Goal: Task Accomplishment & Management: Manage account settings

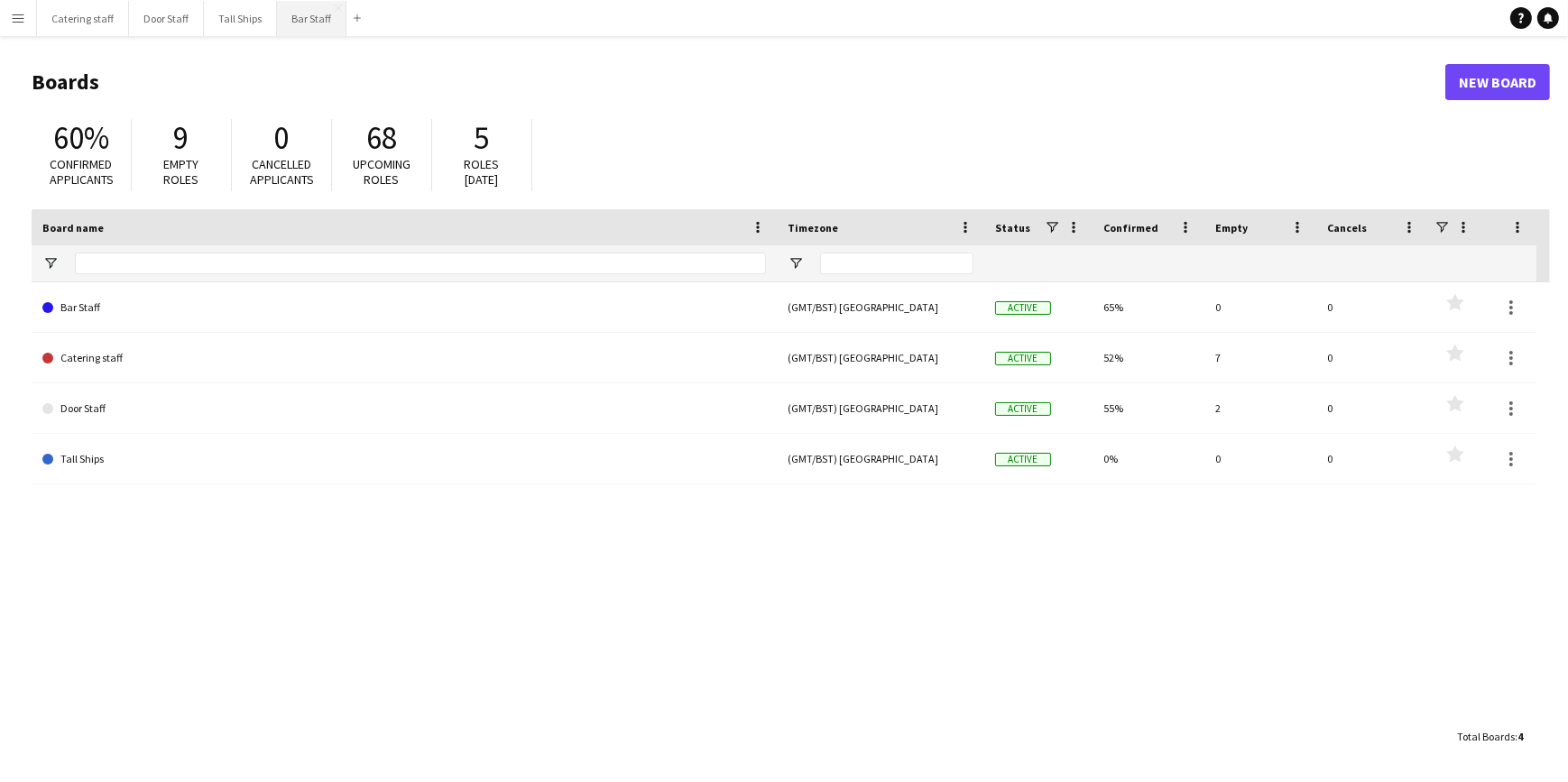
click at [310, 16] on button "Bar Staff Close" at bounding box center [311, 19] width 70 height 35
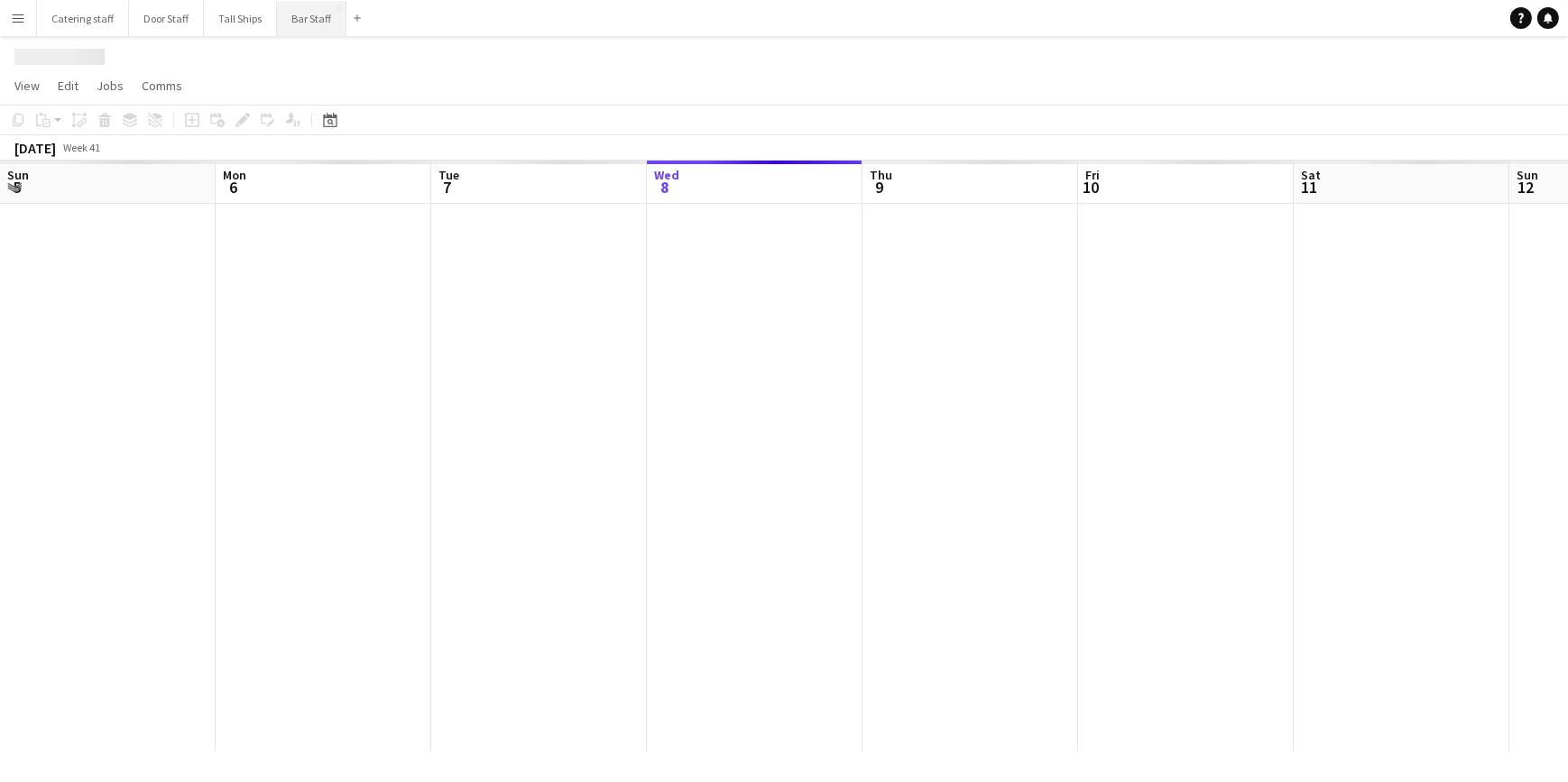
scroll to position [0, 431]
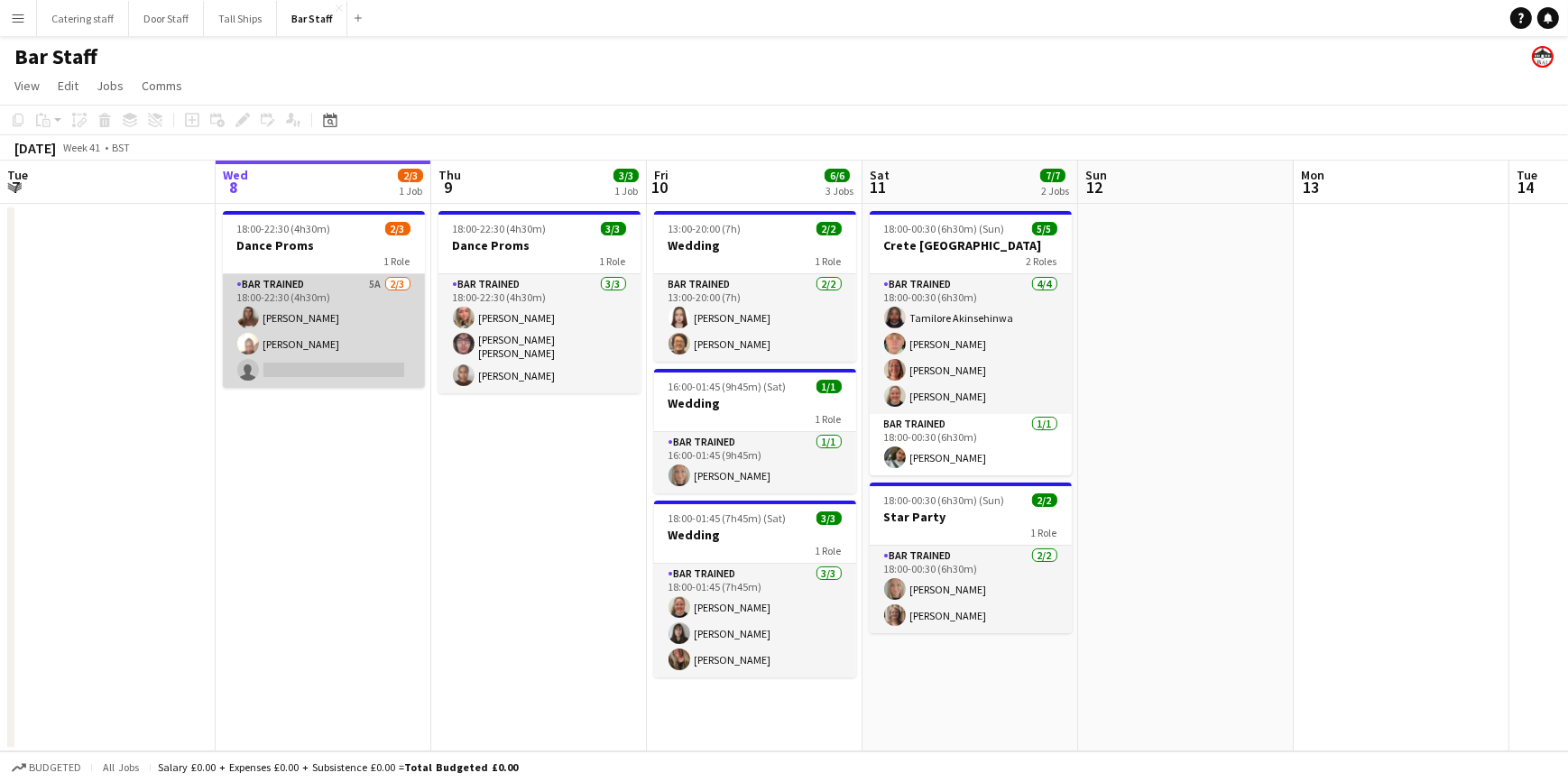
click at [325, 359] on app-card-role "Bar trained 5A [DATE] 18:00-22:30 (4h30m) [PERSON_NAME] [PERSON_NAME] single-ne…" at bounding box center [324, 331] width 203 height 113
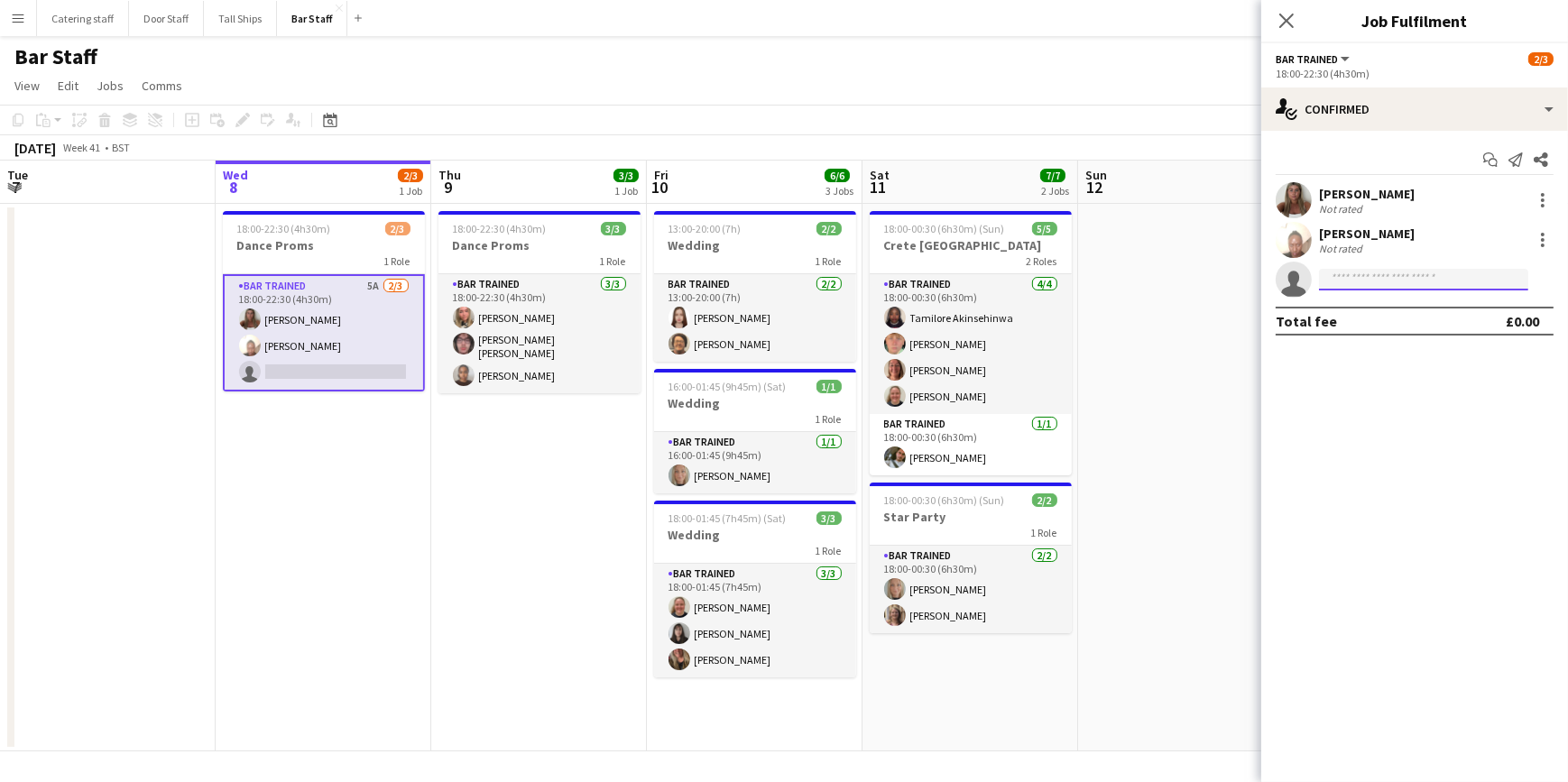
click at [1348, 282] on input at bounding box center [1423, 279] width 209 height 21
type input "****"
click at [1376, 314] on span "[EMAIL_ADDRESS][DOMAIN_NAME]" at bounding box center [1424, 320] width 180 height 15
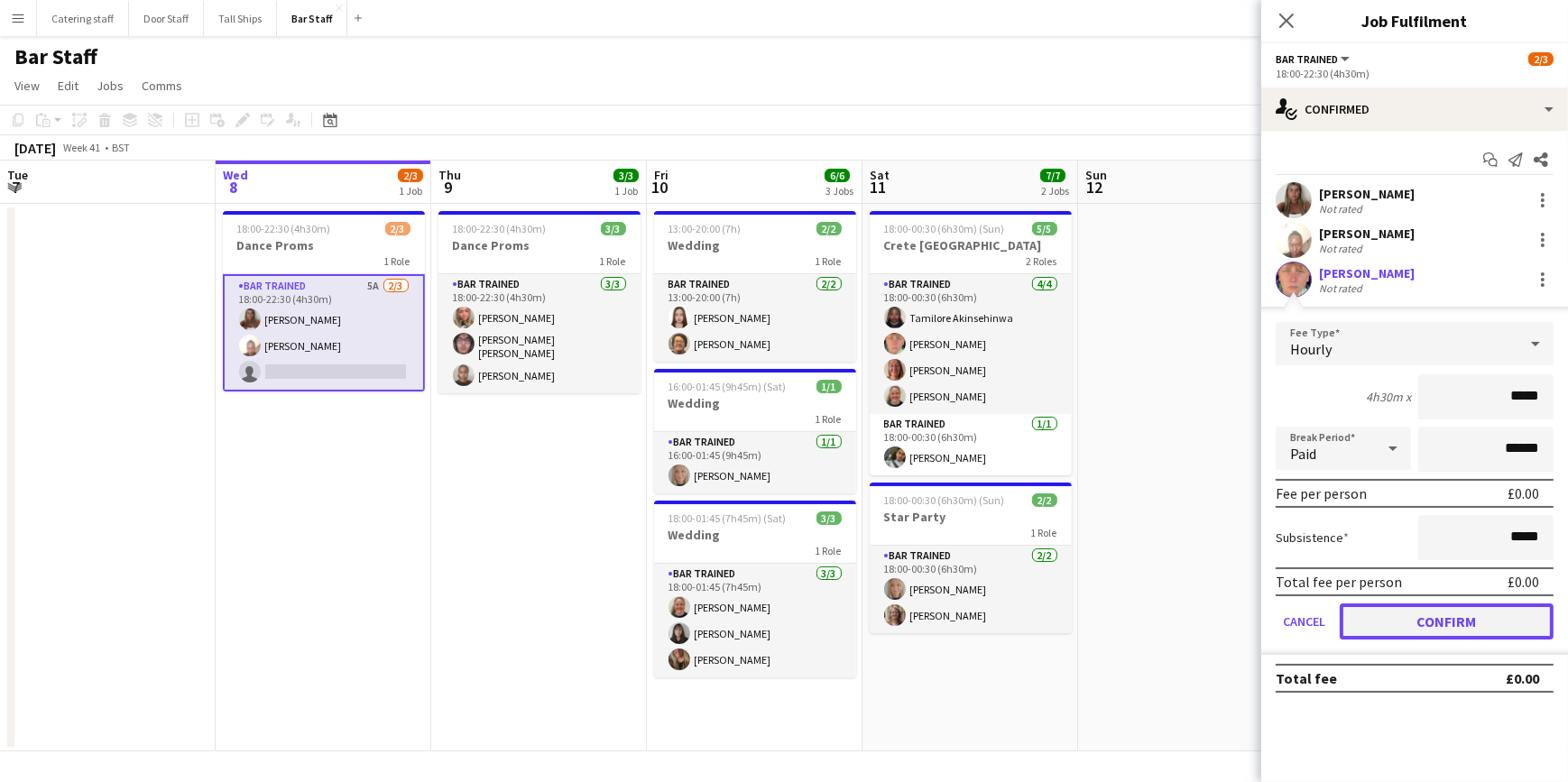
click at [1407, 613] on button "Confirm" at bounding box center [1446, 621] width 214 height 36
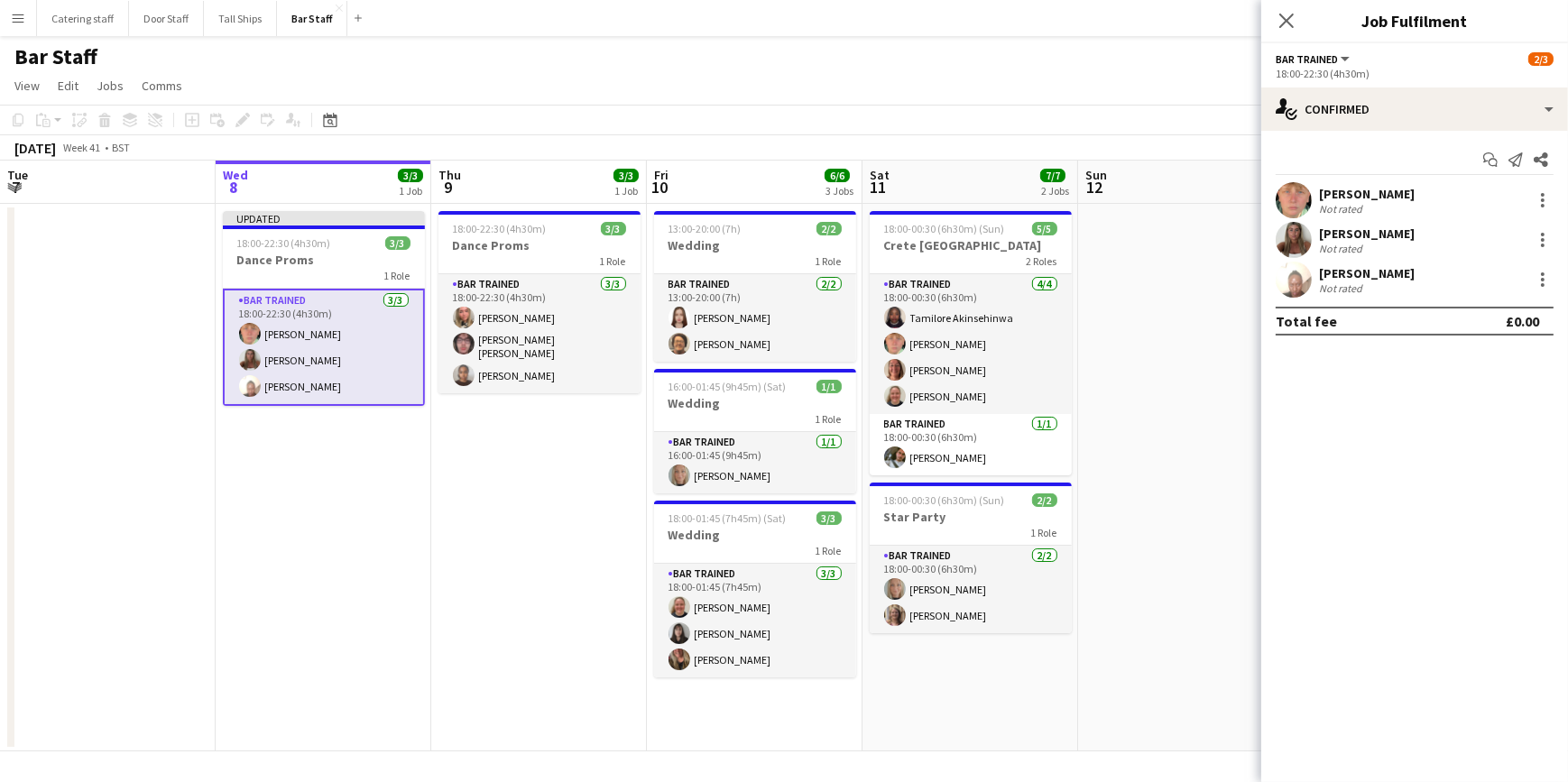
click at [1194, 455] on app-date-cell at bounding box center [1186, 478] width 216 height 548
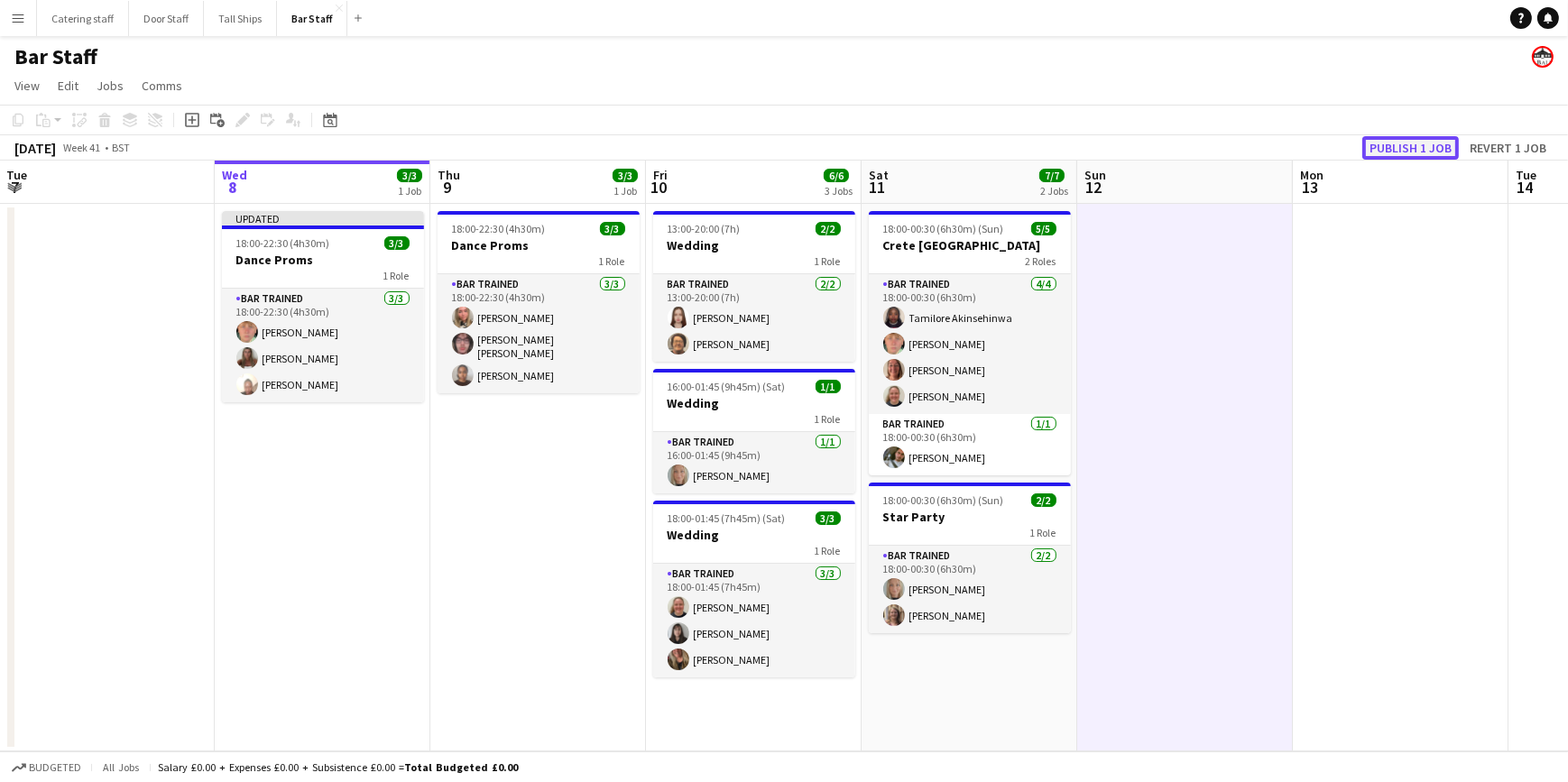
click at [1371, 148] on button "Publish 1 job" at bounding box center [1411, 148] width 97 height 23
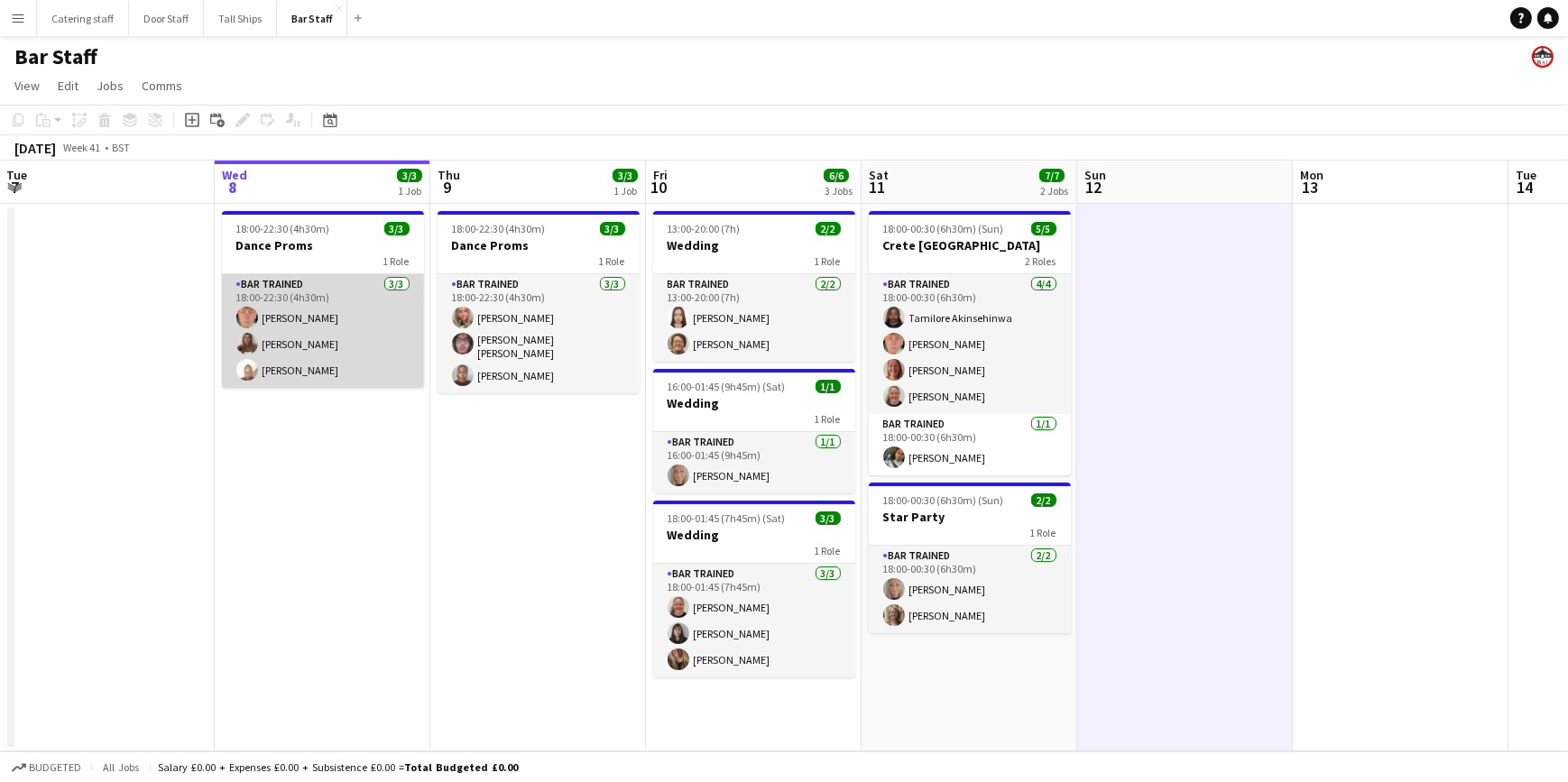
click at [248, 337] on app-user-avatar at bounding box center [246, 343] width 21 height 21
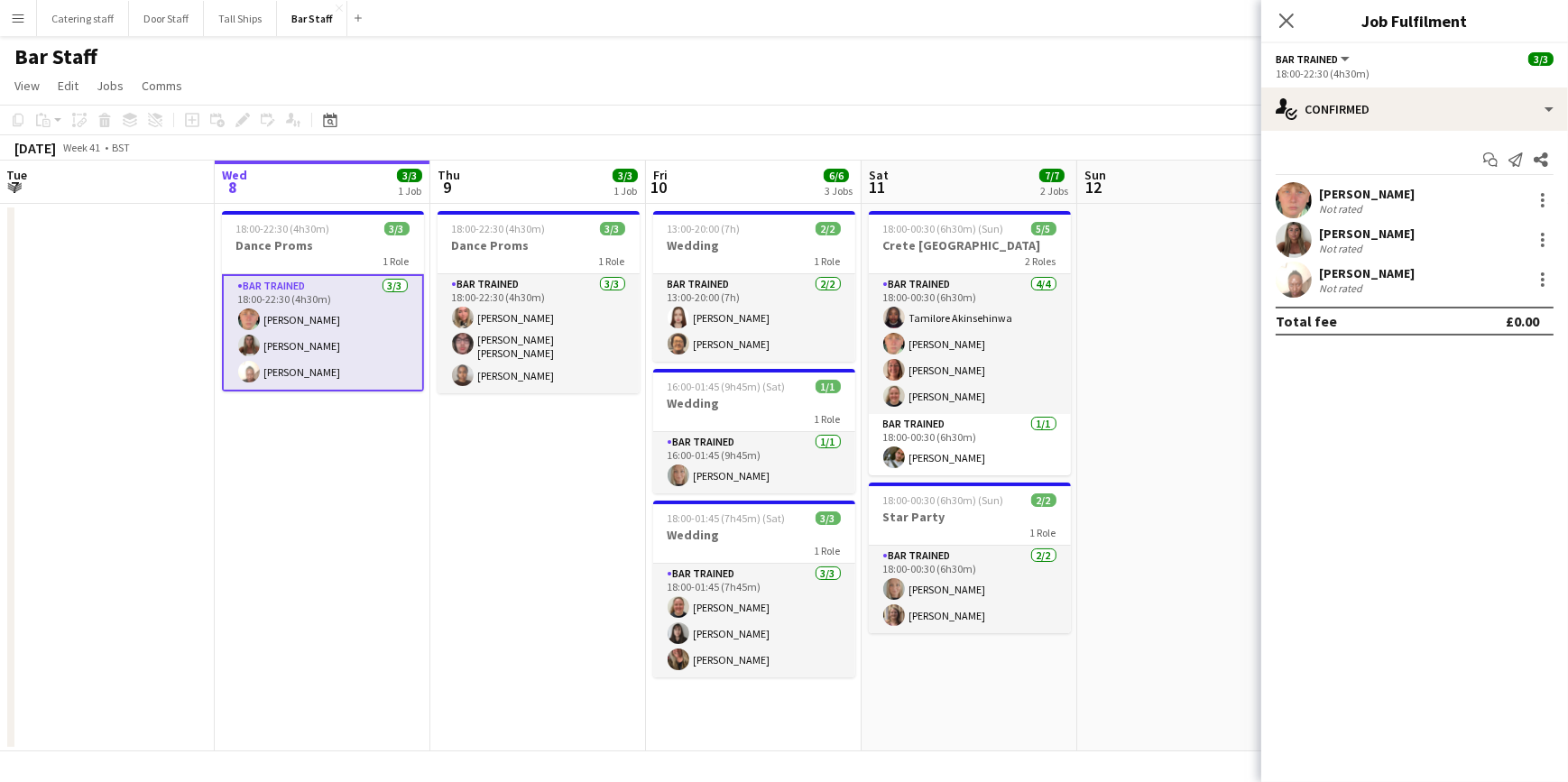
click at [1287, 244] on app-user-avatar at bounding box center [1293, 240] width 36 height 36
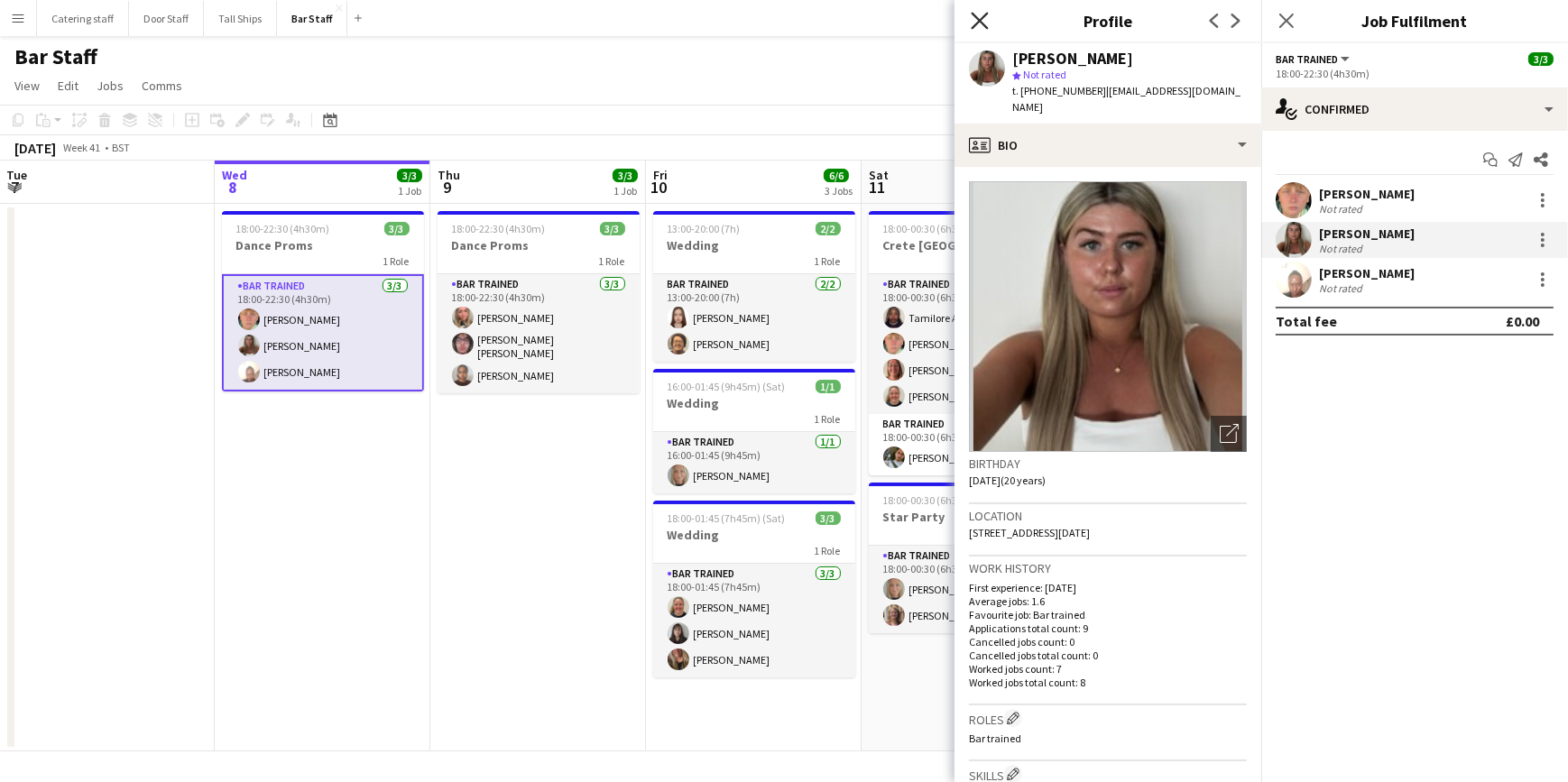
click at [976, 19] on icon "Close pop-in" at bounding box center [979, 20] width 17 height 17
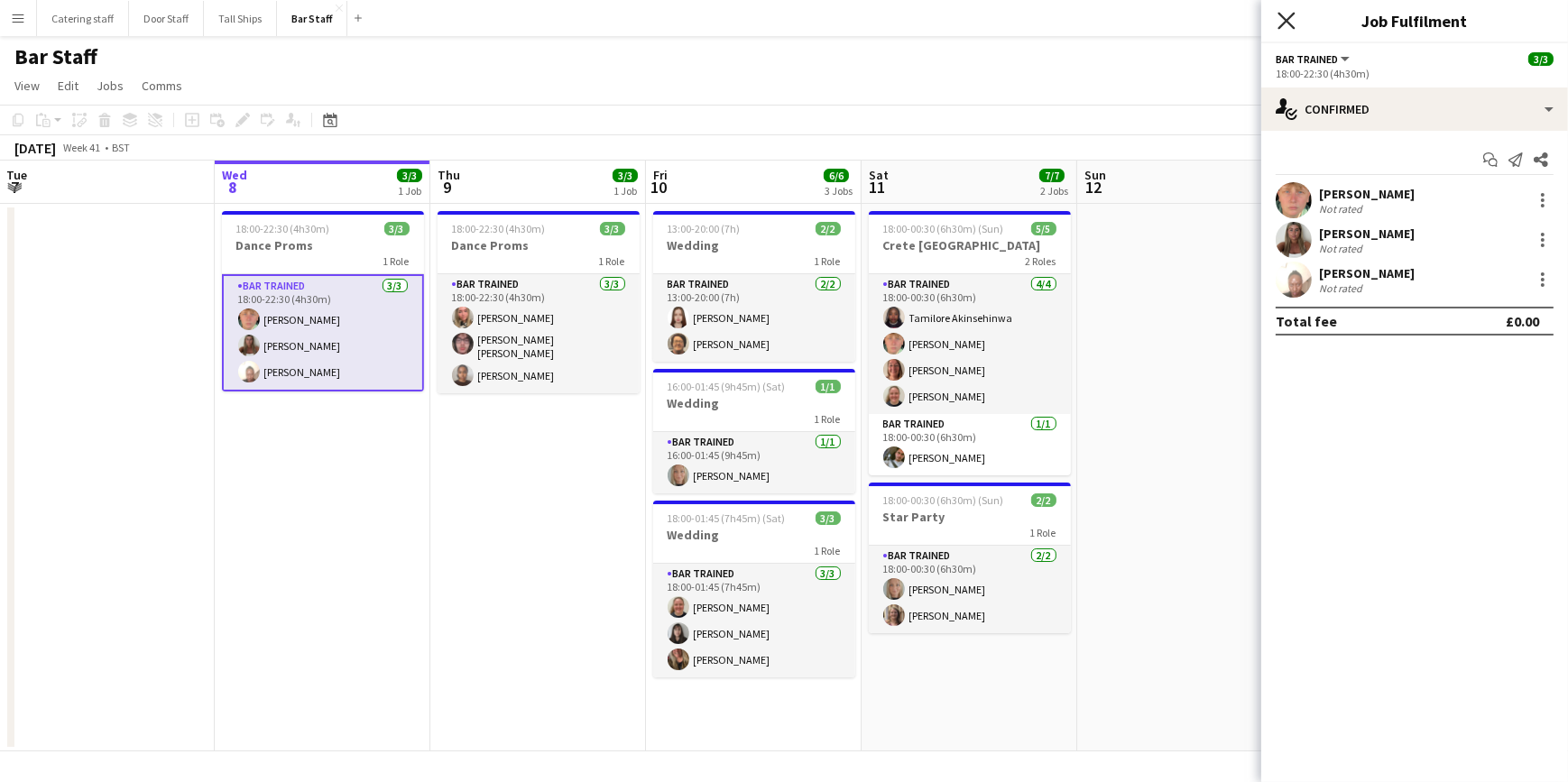
click at [1283, 20] on icon "Close pop-in" at bounding box center [1286, 20] width 17 height 17
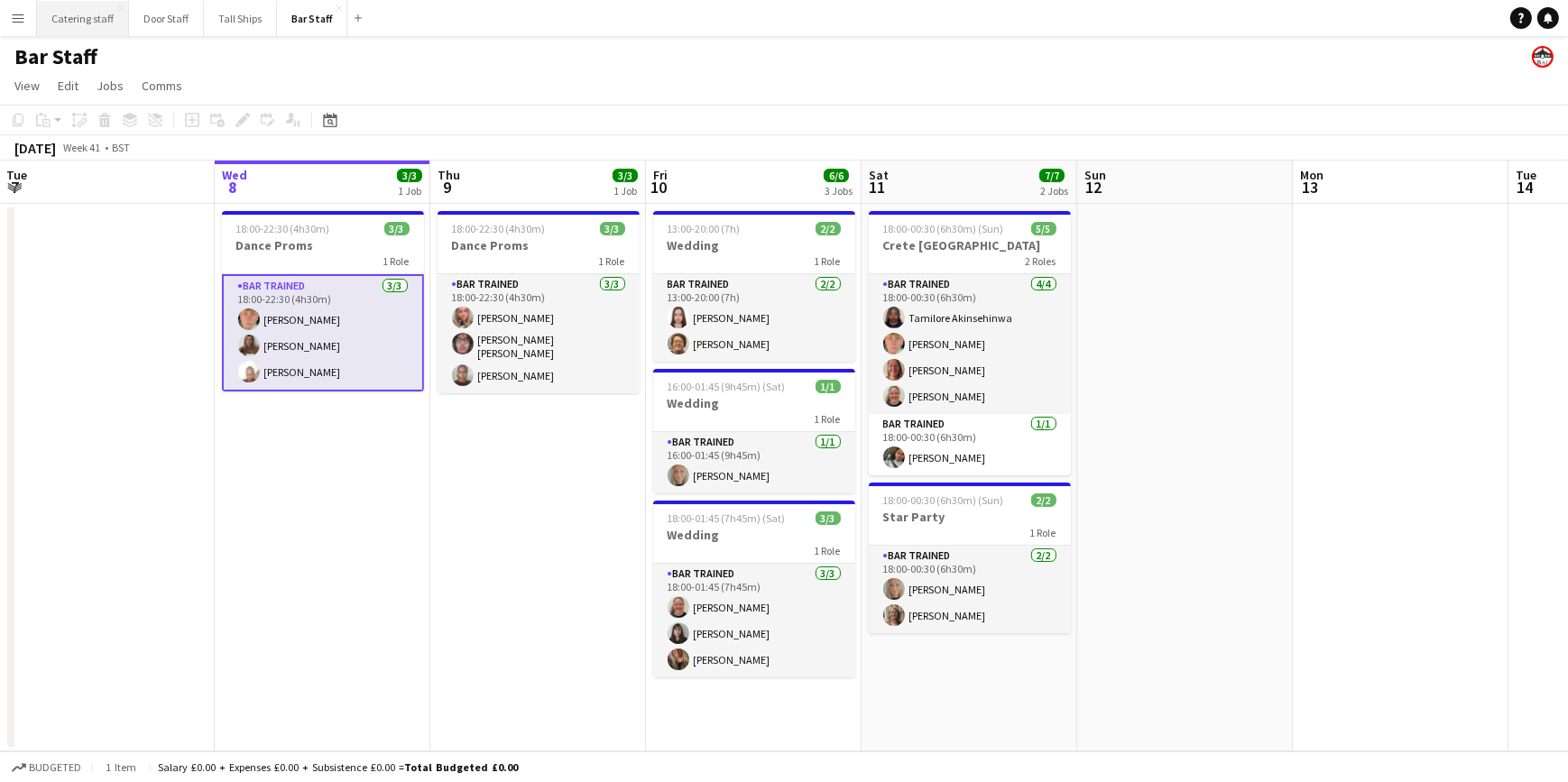
click at [85, 20] on button "Catering staff Close" at bounding box center [83, 19] width 92 height 35
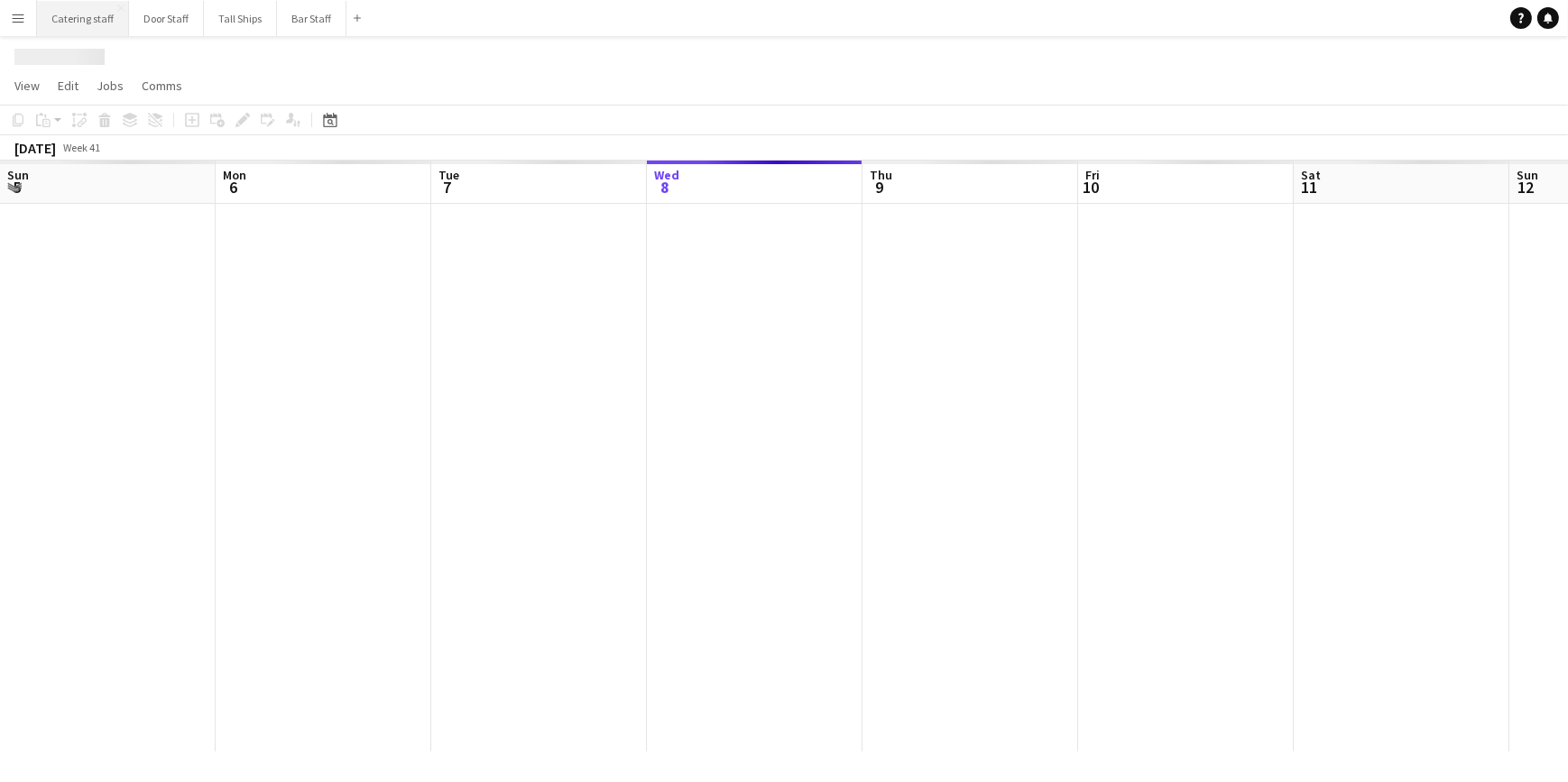
scroll to position [0, 431]
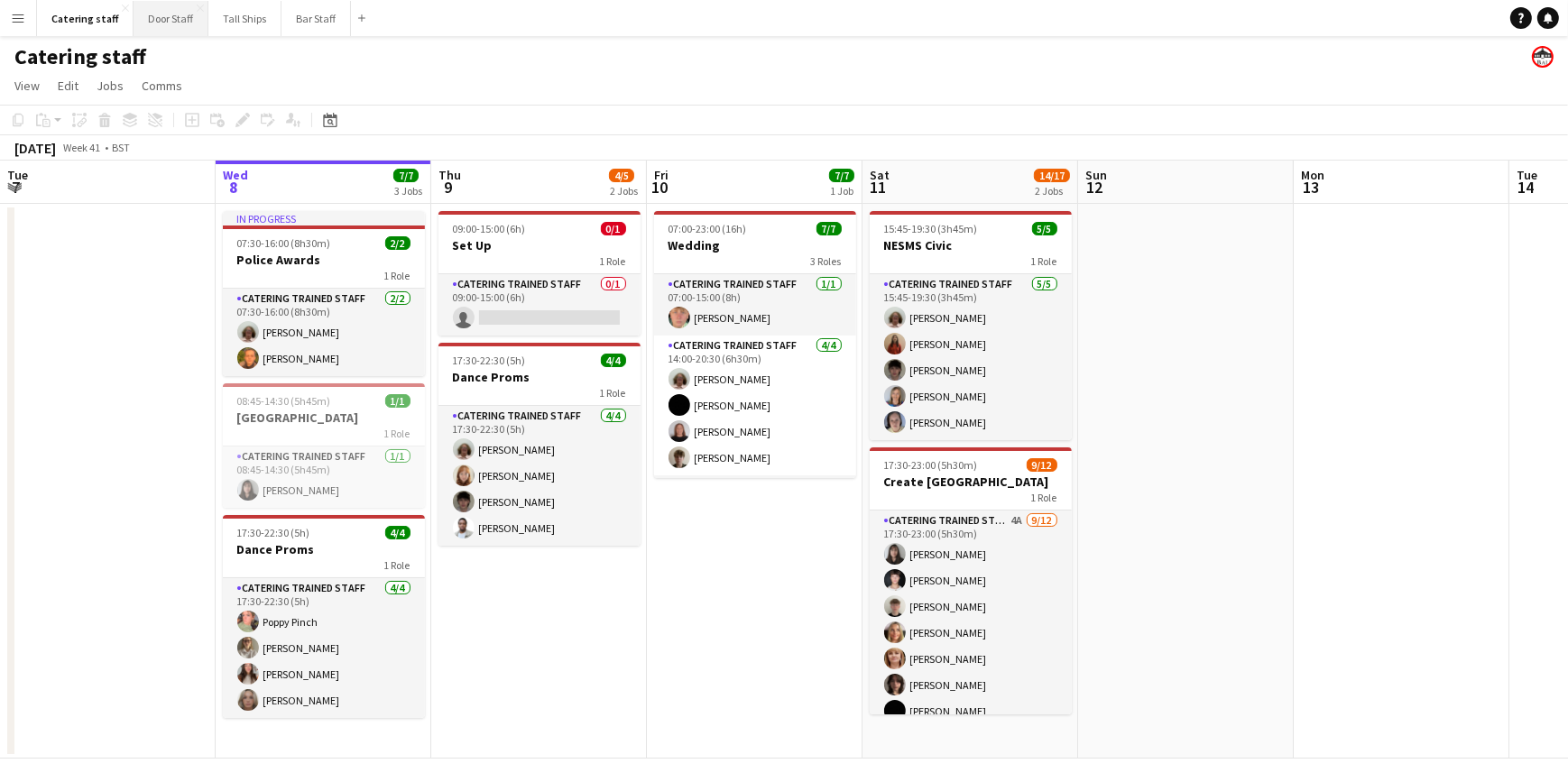
click at [158, 16] on button "Door Staff Close" at bounding box center [171, 19] width 75 height 35
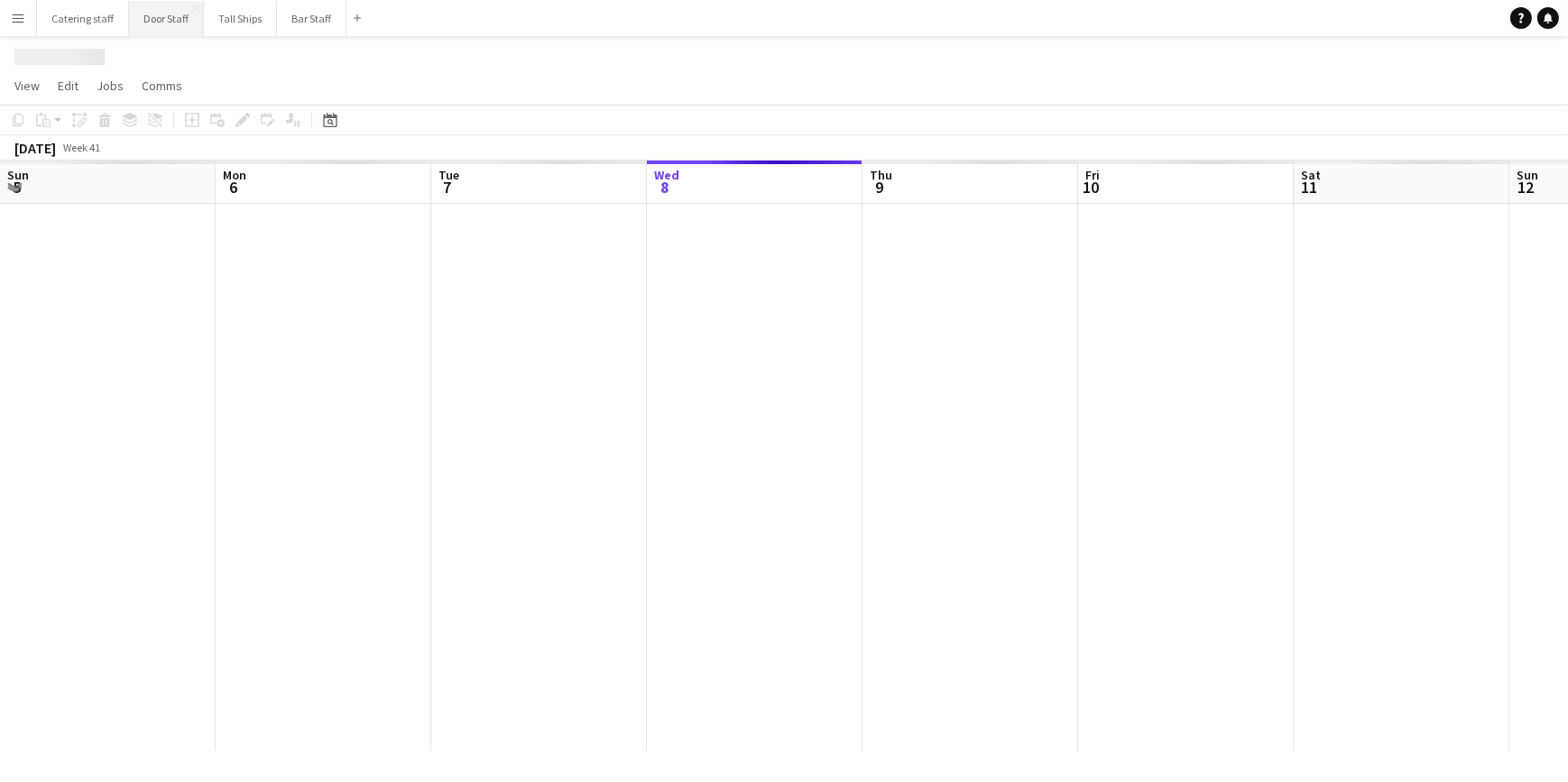
scroll to position [0, 431]
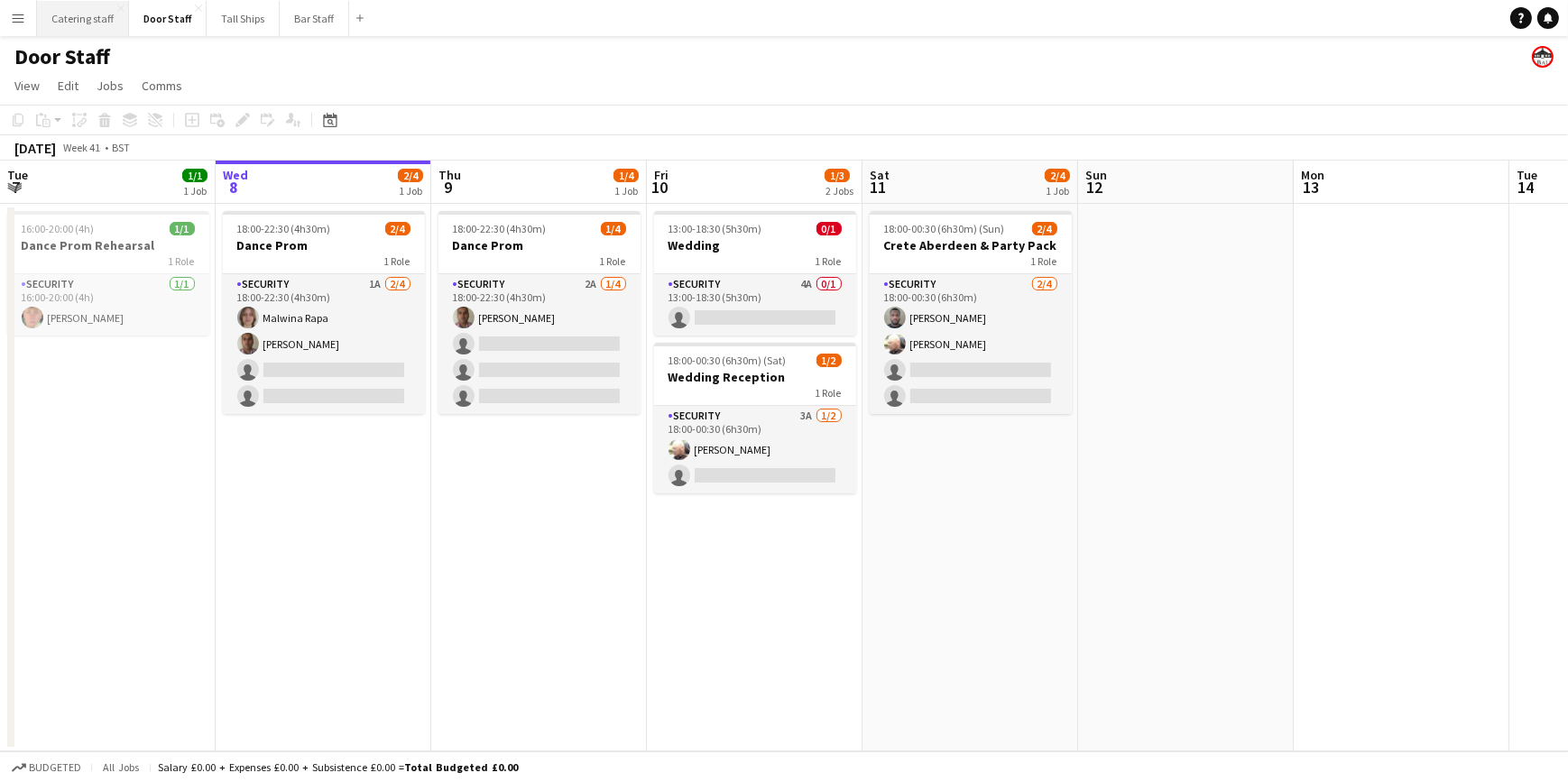
click at [76, 7] on button "Catering staff Close" at bounding box center [83, 19] width 92 height 35
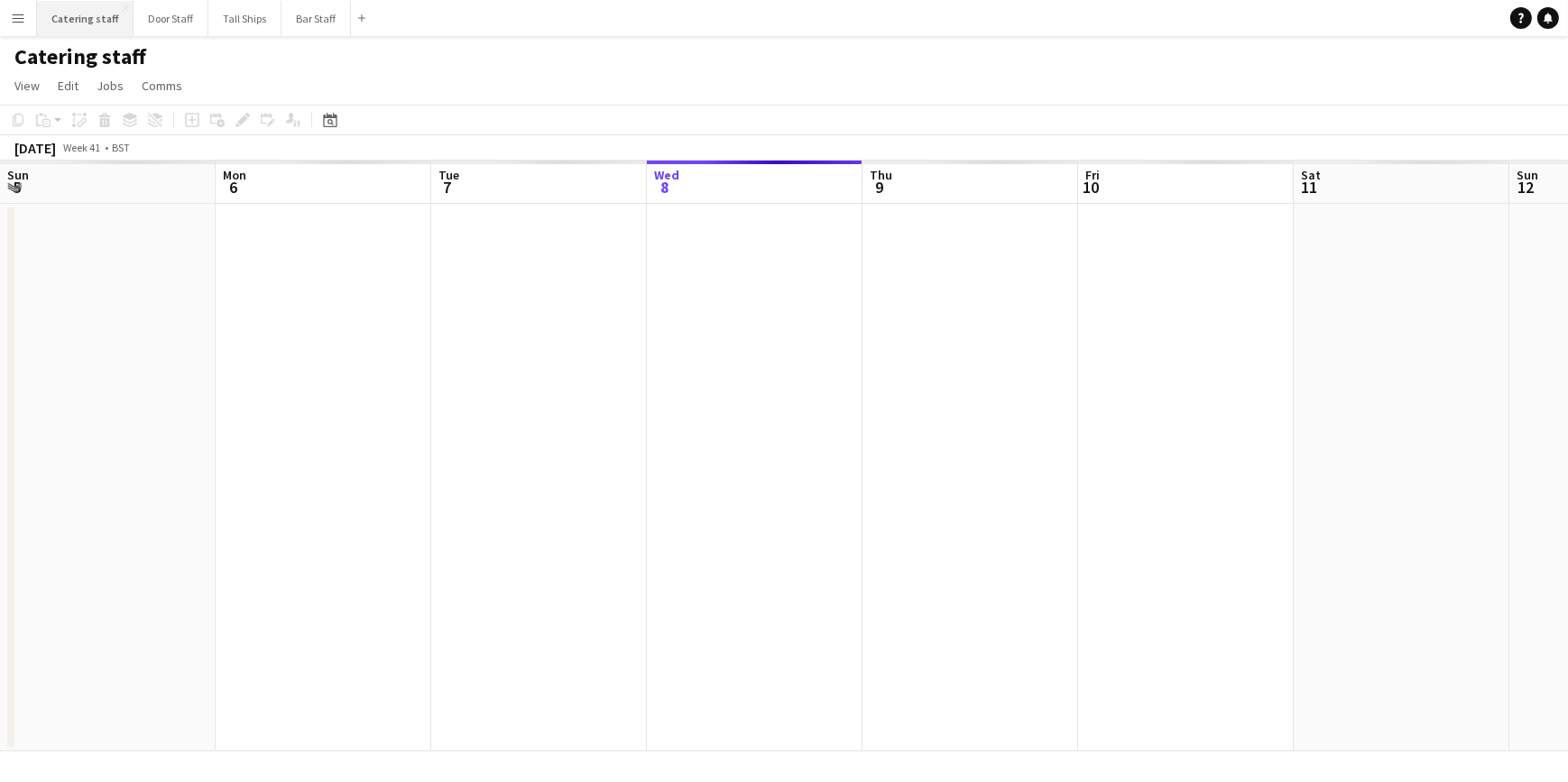
scroll to position [0, 431]
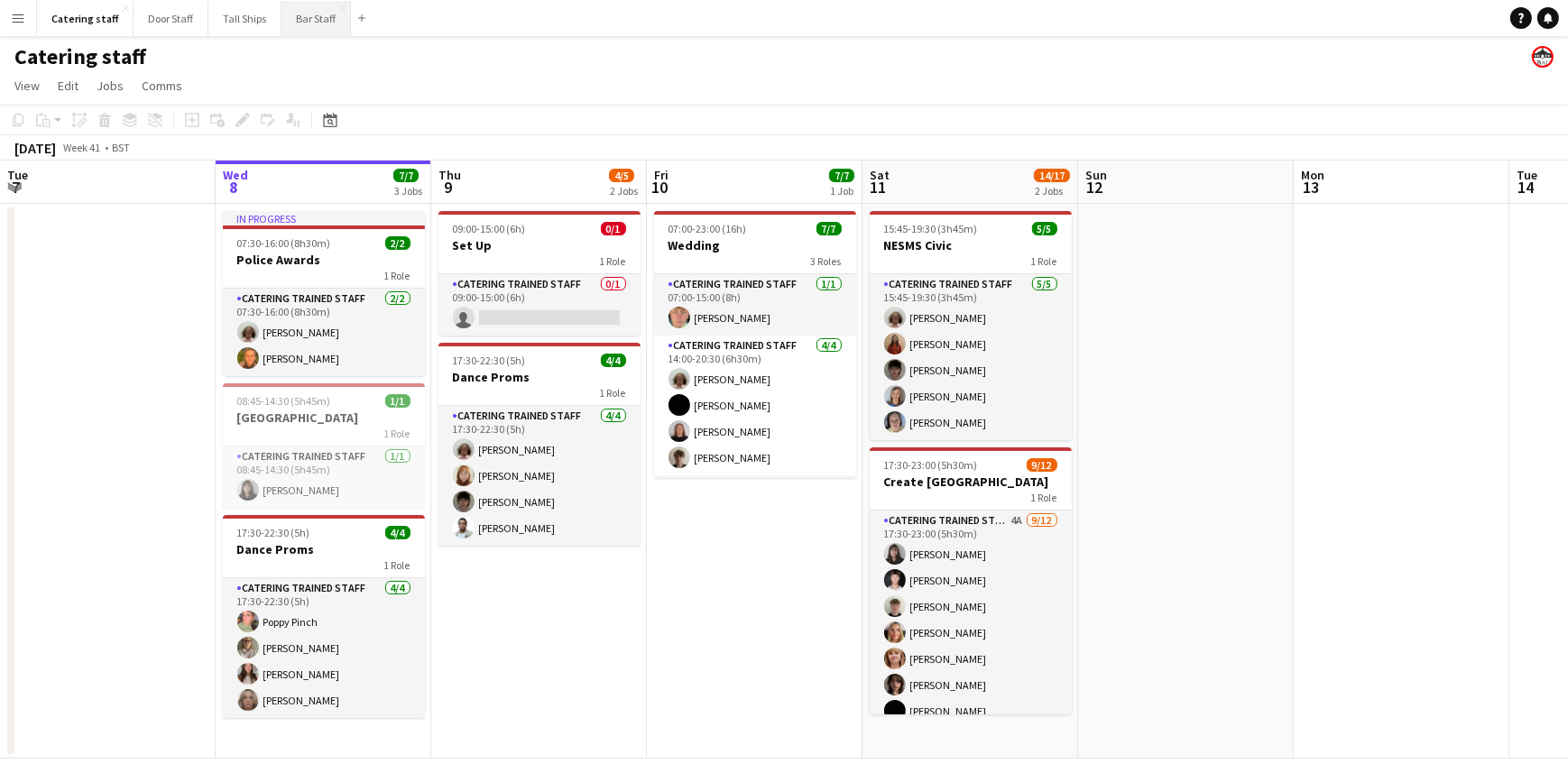
click at [307, 24] on button "Bar Staff Close" at bounding box center [316, 19] width 70 height 35
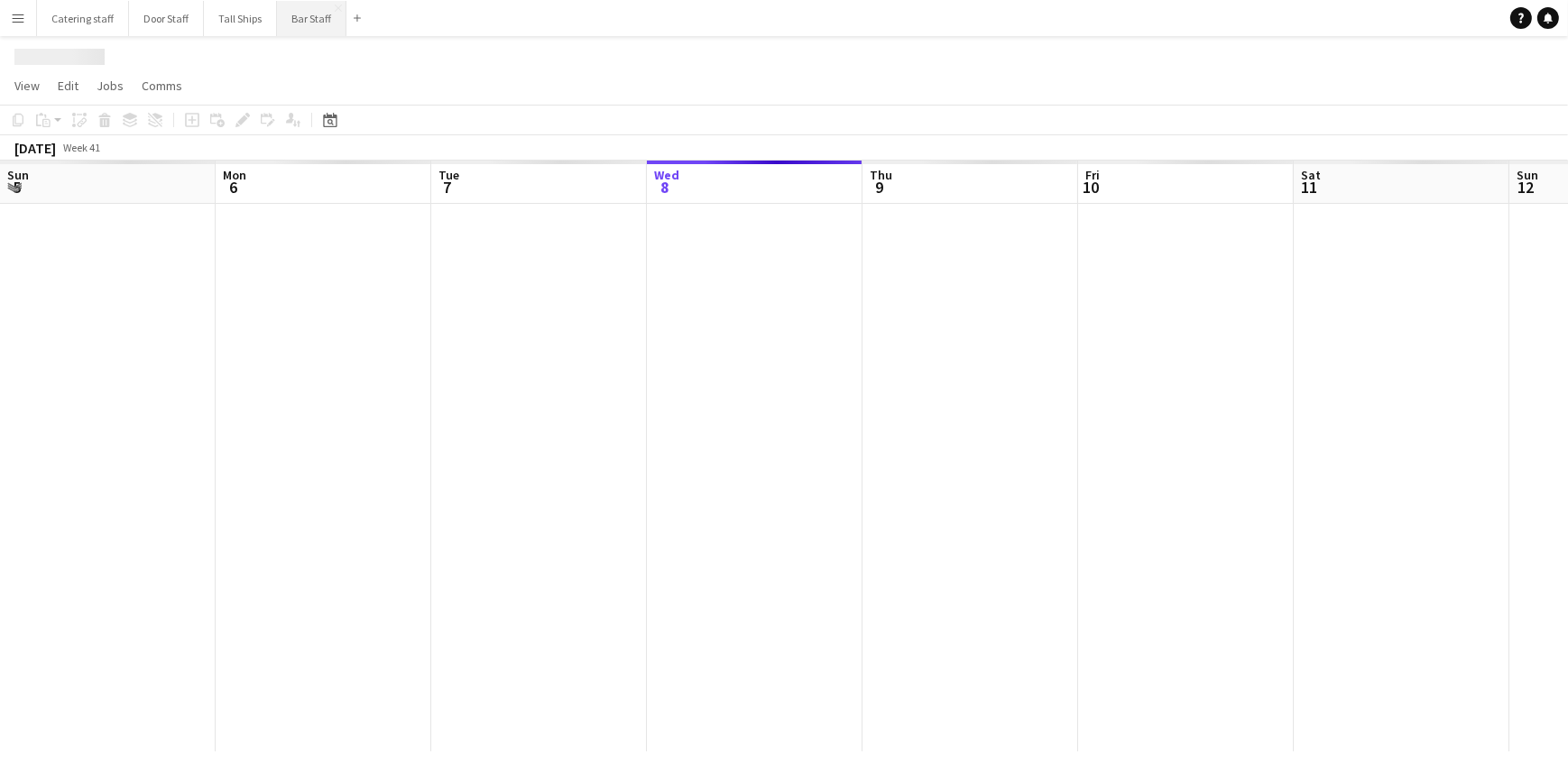
scroll to position [0, 431]
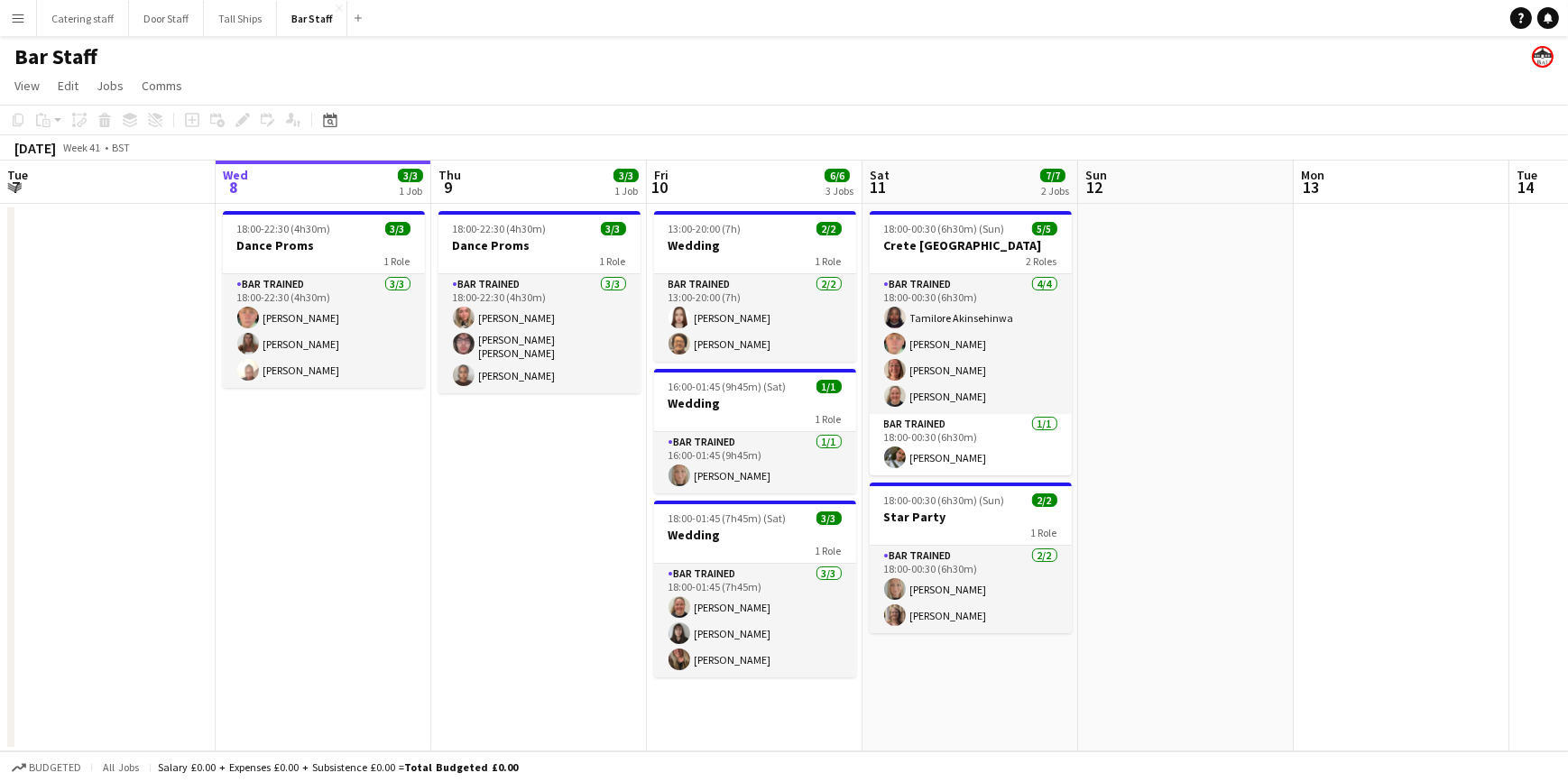
click at [307, 478] on app-date-cell "18:00-22:30 (4h30m) 3/3 Dance Proms 1 Role Bar trained [DATE] 18:00-22:30 (4h30…" at bounding box center [323, 478] width 216 height 548
